Goal: Task Accomplishment & Management: Manage account settings

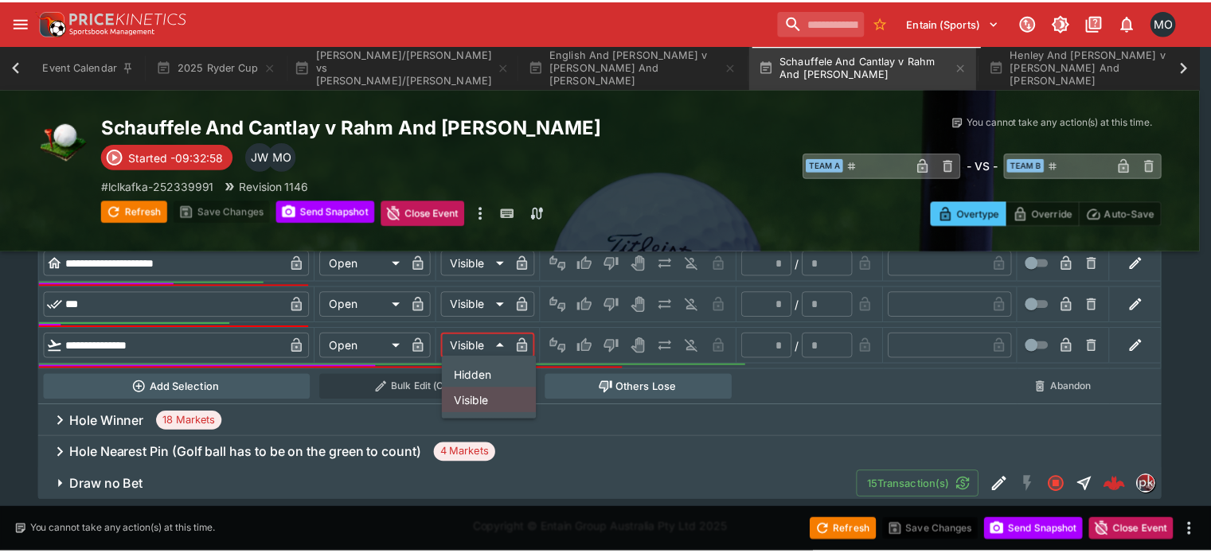
scroll to position [0, 36]
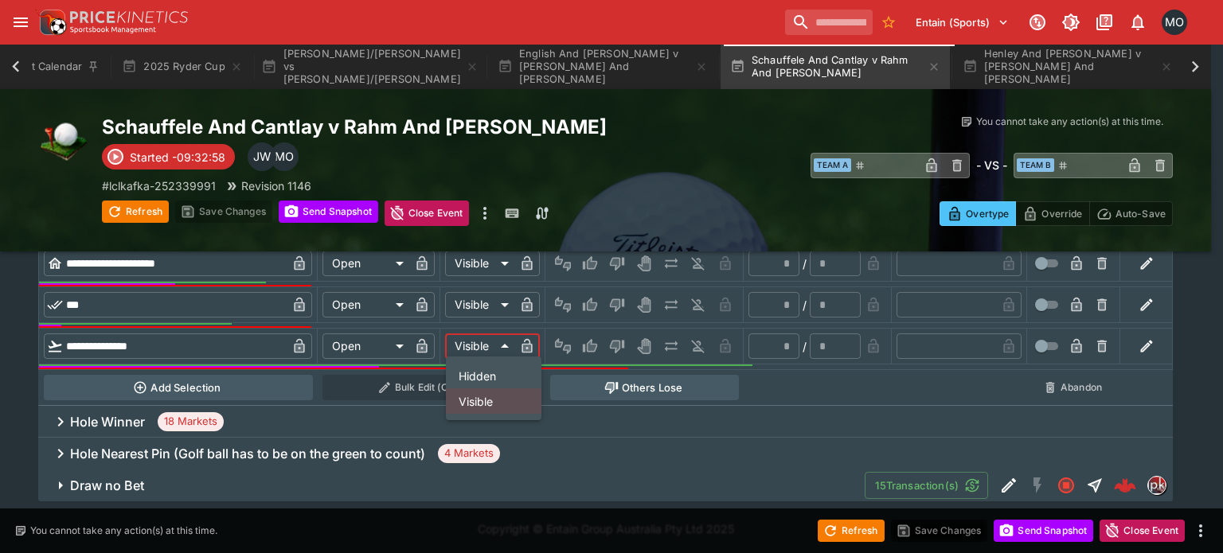
click at [190, 68] on div at bounding box center [611, 276] width 1223 height 553
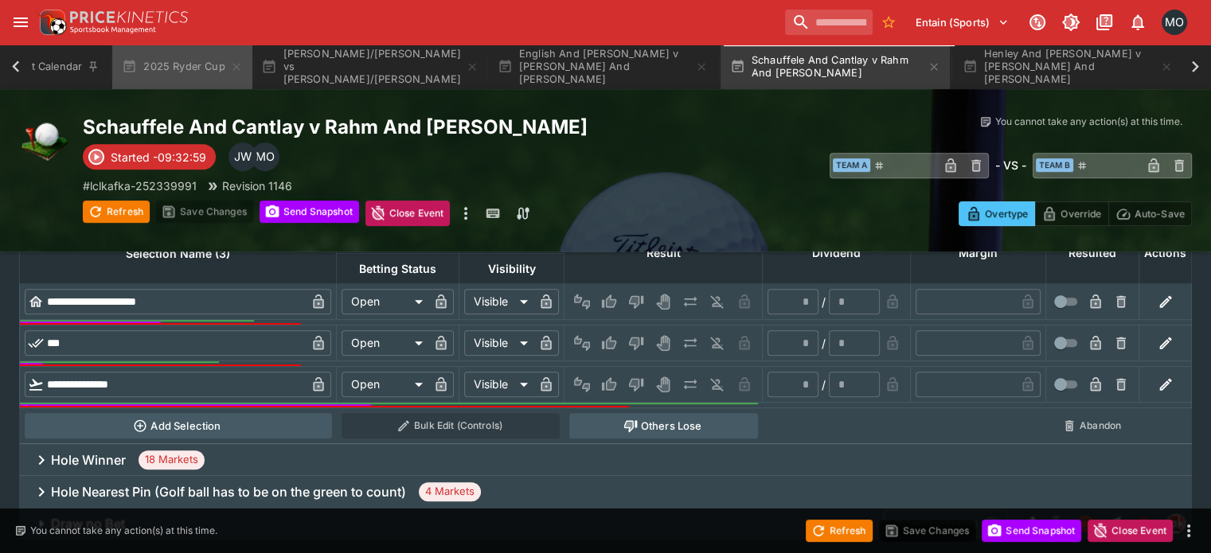
click at [207, 64] on button "2025 Ryder Cup" at bounding box center [181, 67] width 139 height 45
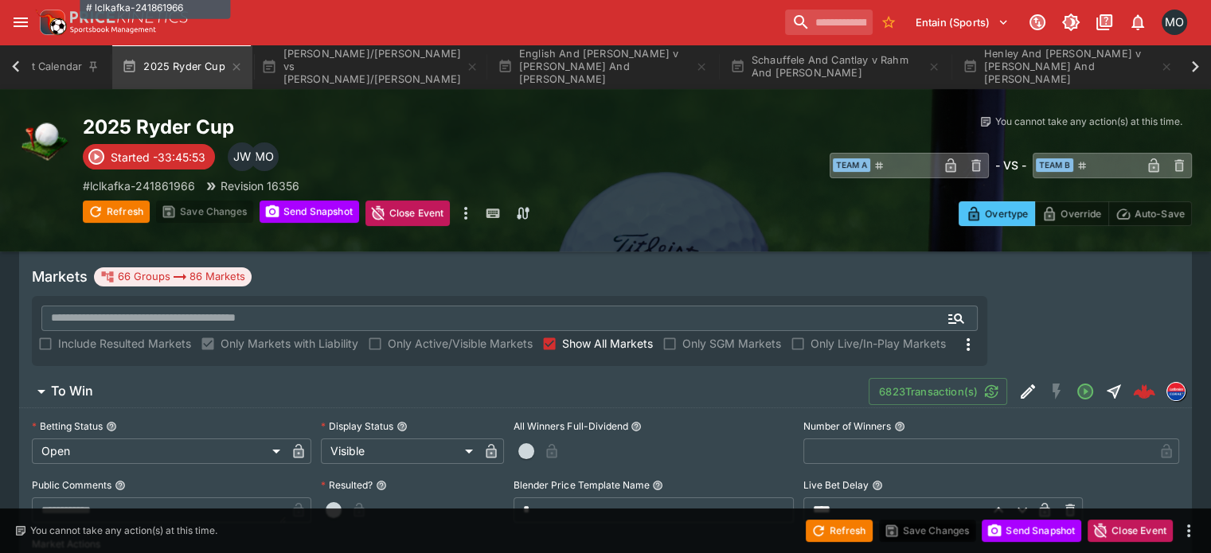
scroll to position [118, 0]
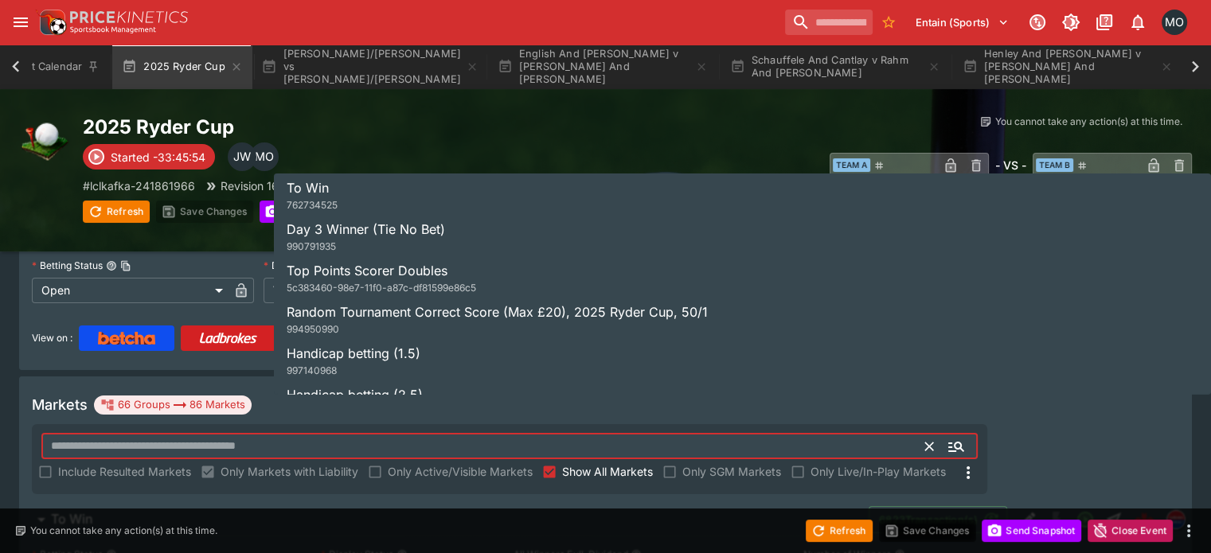
click at [459, 434] on input "text" at bounding box center [483, 446] width 885 height 25
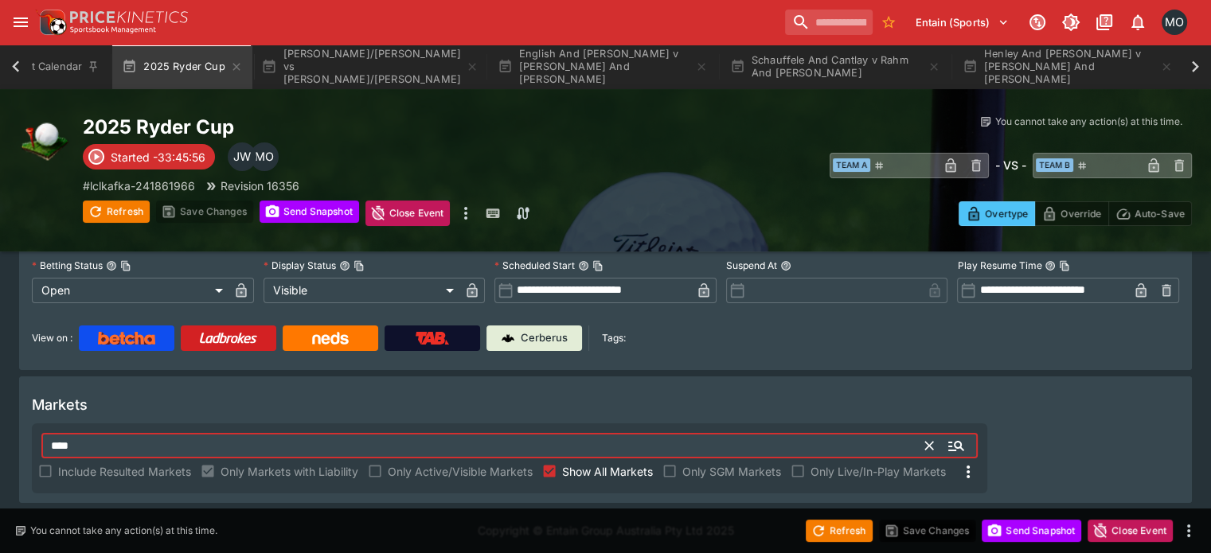
scroll to position [84, 0]
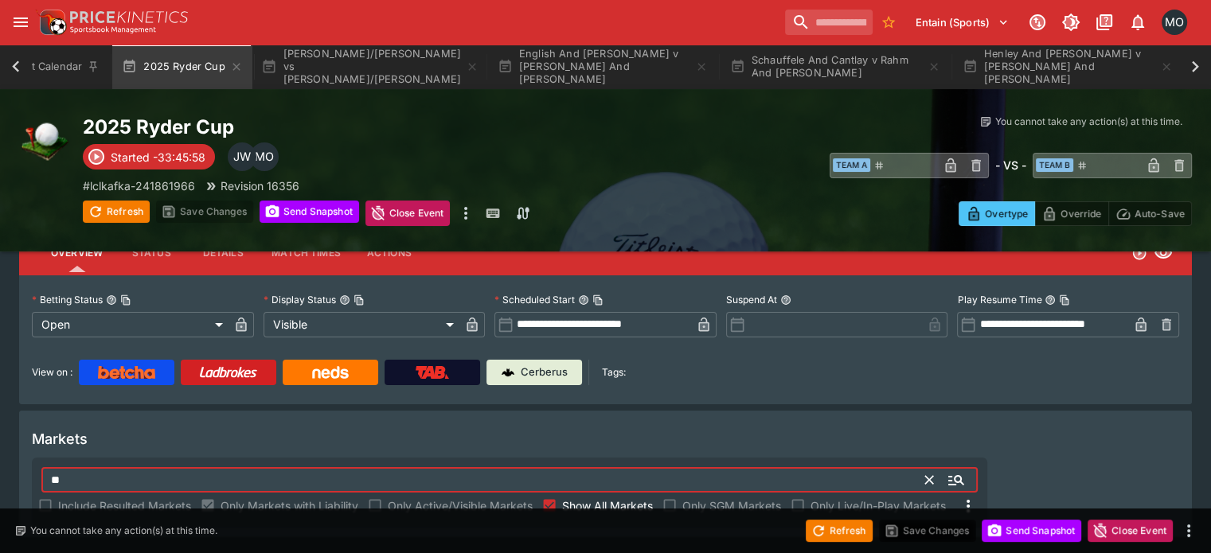
type input "*"
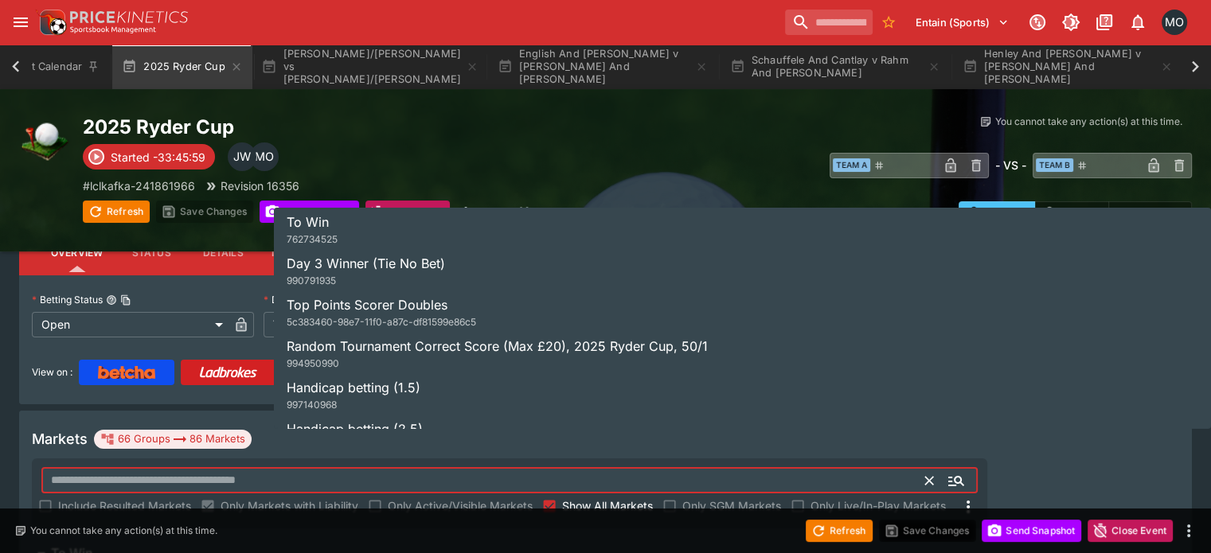
scroll to position [118, 0]
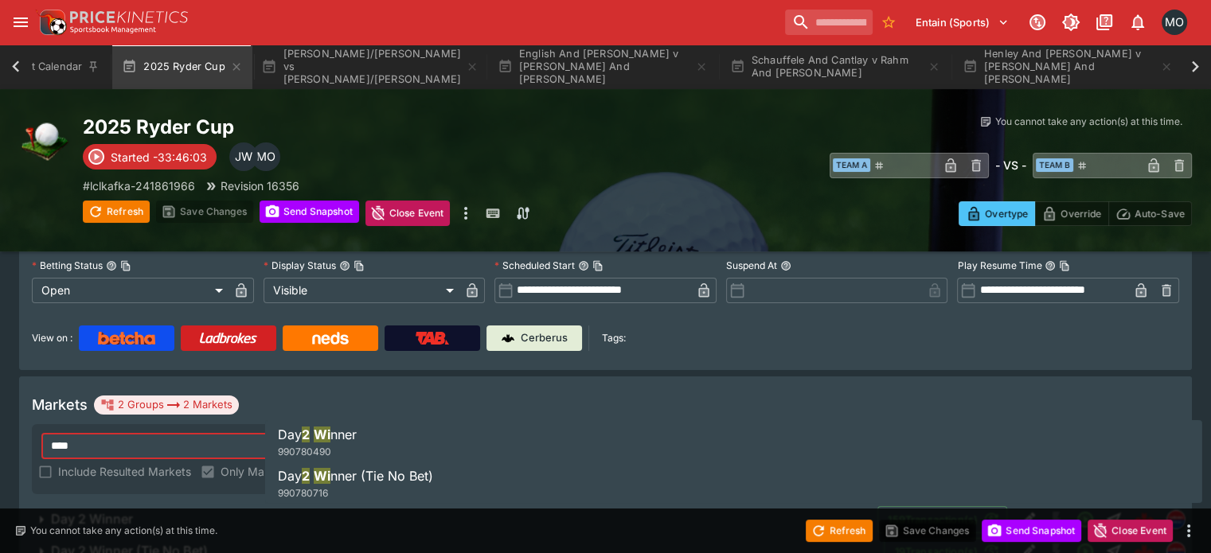
drag, startPoint x: 370, startPoint y: 467, endPoint x: 376, endPoint y: 446, distance: 22.2
click at [376, 446] on ul "Day 2 Wi nner 990780490 Day 2 Wi nner (Tie No Bet) 990780716" at bounding box center [733, 481] width 937 height 83
click at [376, 446] on li "Day 2 Wi nner 990780490" at bounding box center [733, 442] width 937 height 45
type input "**********"
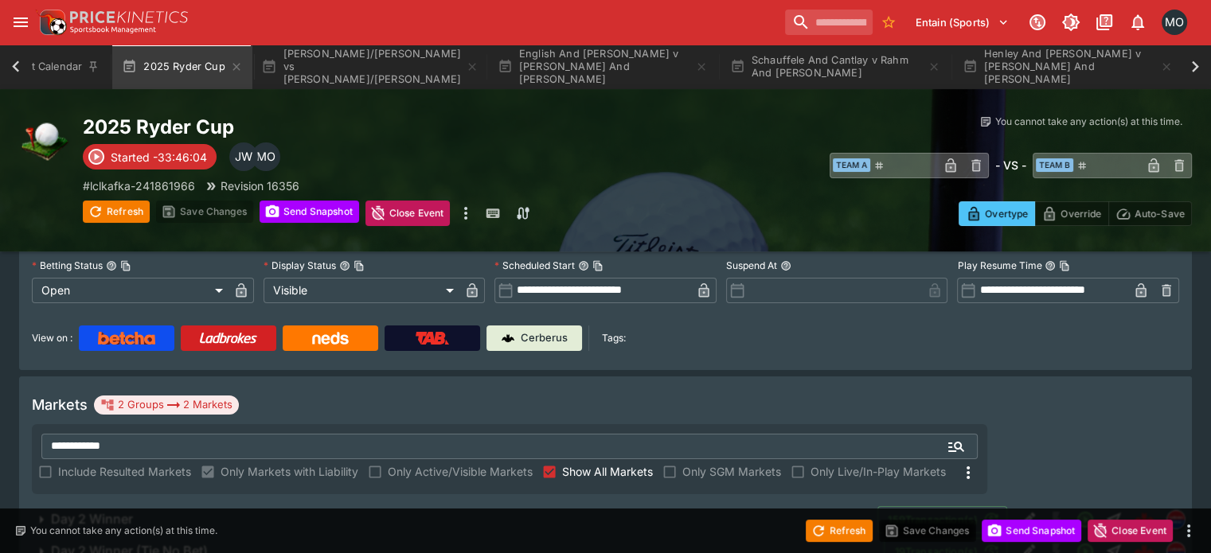
scroll to position [147, 0]
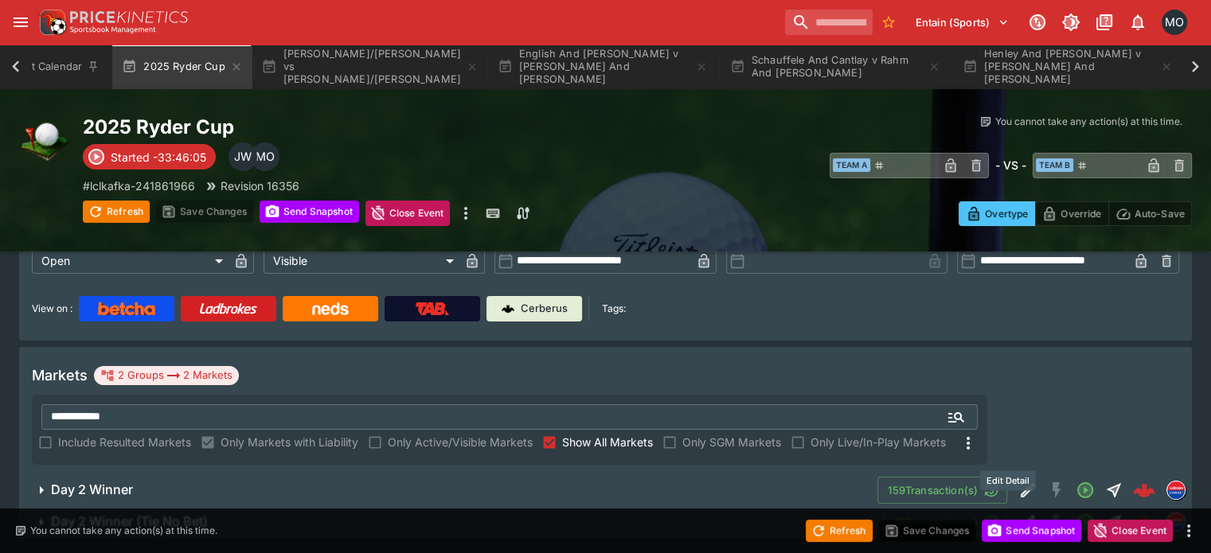
click at [1018, 481] on icon "Edit Detail" at bounding box center [1027, 490] width 19 height 19
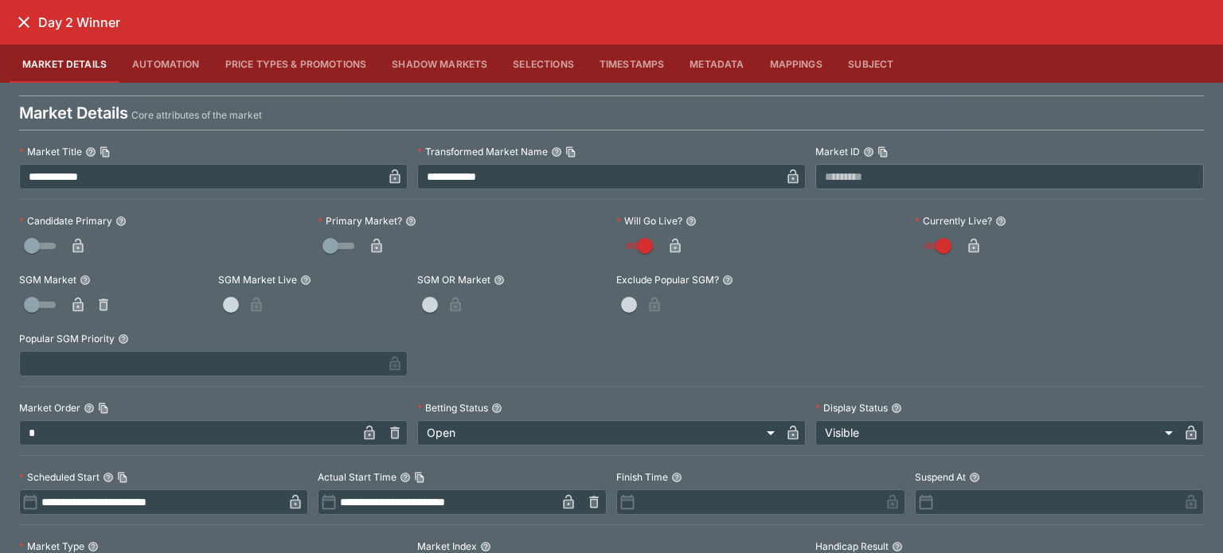
click at [846, 438] on body "**********" at bounding box center [611, 204] width 1223 height 702
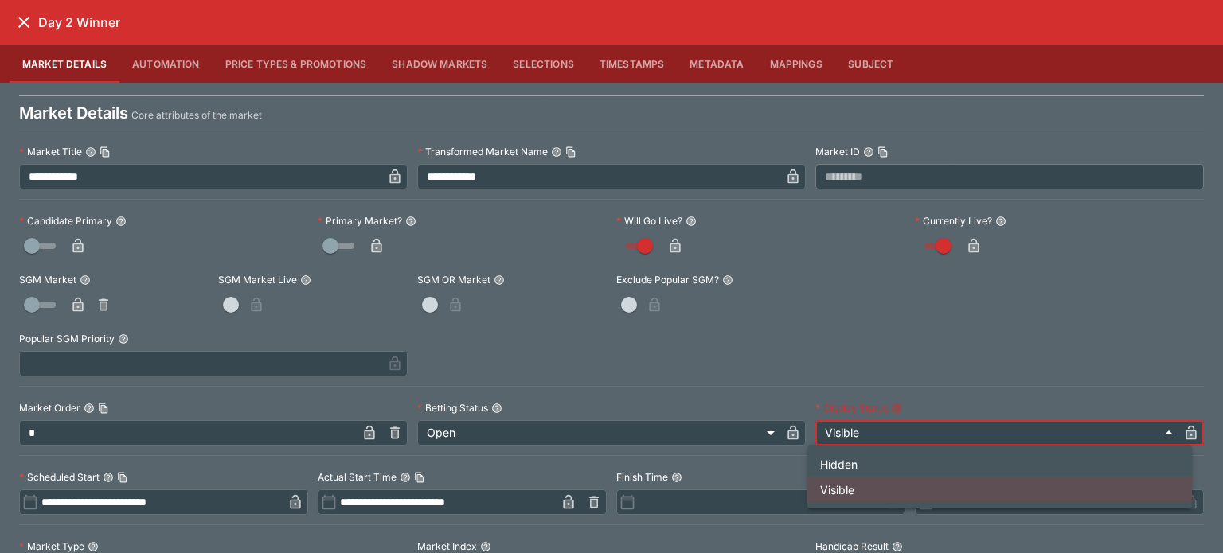
click at [845, 463] on li "Hidden" at bounding box center [999, 463] width 385 height 25
type input "******"
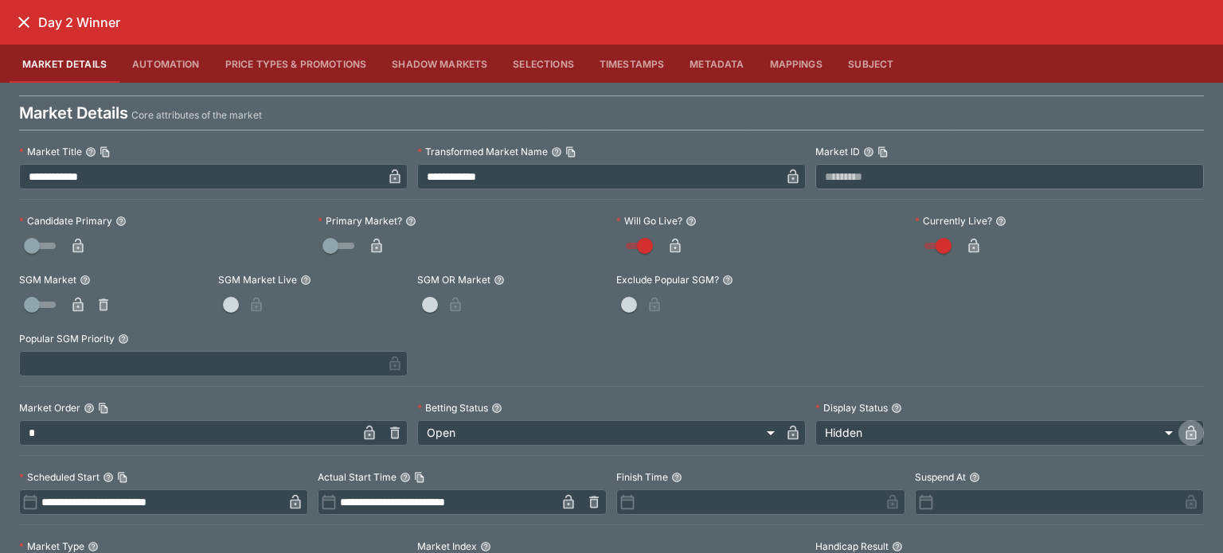
click at [1183, 429] on icon "button" at bounding box center [1191, 433] width 16 height 16
click at [18, 17] on icon "close" at bounding box center [23, 22] width 19 height 19
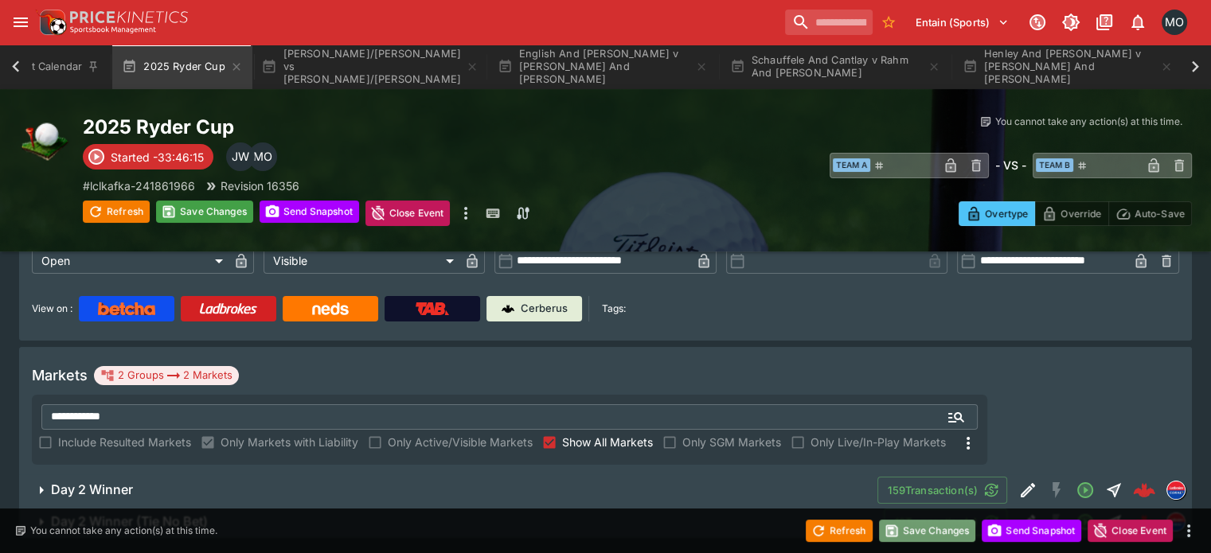
click at [900, 526] on button "Save Changes" at bounding box center [927, 531] width 97 height 22
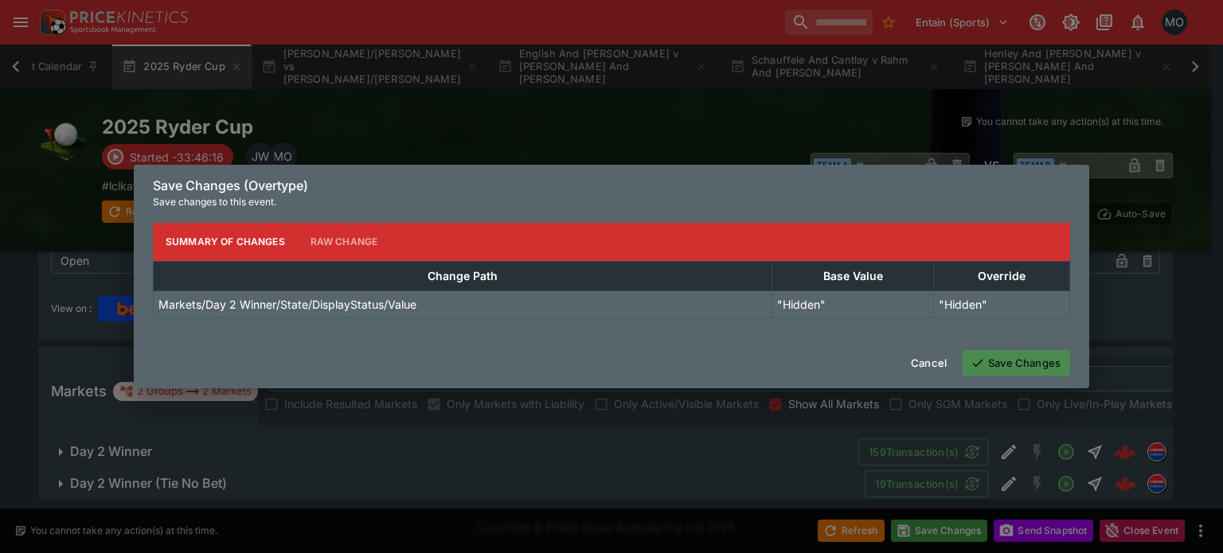
click at [994, 362] on button "Save Changes" at bounding box center [1016, 362] width 107 height 25
